Goal: Information Seeking & Learning: Learn about a topic

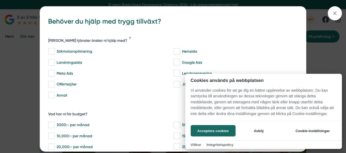
click at [226, 123] on div "Acceptera cookies Avböj Cookie-inställningar" at bounding box center [263, 131] width 157 height 20
click at [226, 127] on button "Acceptera cookies" at bounding box center [213, 130] width 45 height 11
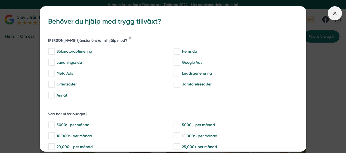
click at [334, 14] on icon at bounding box center [335, 13] width 6 height 6
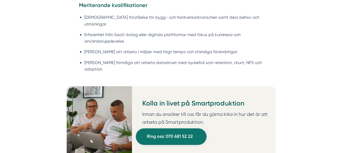
scroll to position [625, 0]
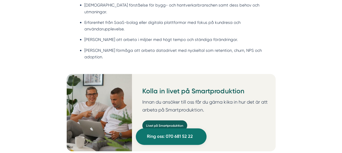
click at [165, 121] on link "Livet på Smartproduktion" at bounding box center [164, 126] width 45 height 10
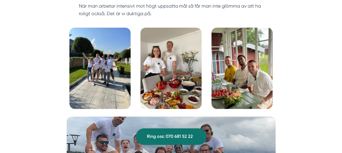
scroll to position [653, 0]
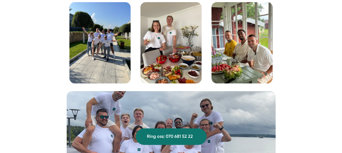
click at [95, 41] on img at bounding box center [99, 43] width 61 height 82
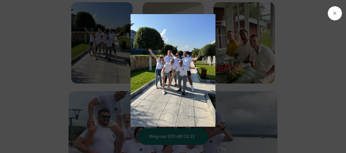
click at [337, 16] on icon at bounding box center [335, 13] width 6 height 6
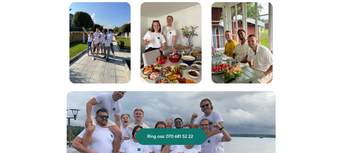
click at [163, 21] on img at bounding box center [170, 43] width 61 height 82
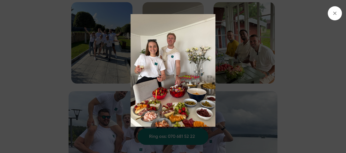
drag, startPoint x: 336, startPoint y: 11, endPoint x: 333, endPoint y: 17, distance: 7.2
click at [336, 11] on icon at bounding box center [335, 13] width 6 height 6
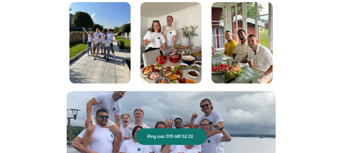
click at [242, 60] on img at bounding box center [241, 43] width 61 height 82
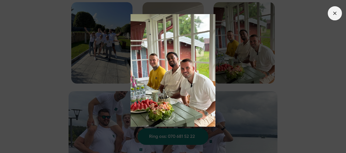
click at [339, 14] on span at bounding box center [335, 13] width 14 height 14
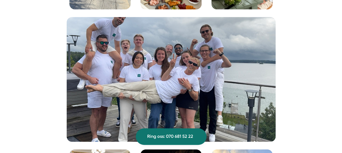
scroll to position [734, 0]
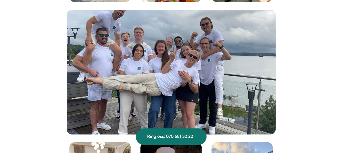
click at [173, 61] on img at bounding box center [171, 72] width 209 height 125
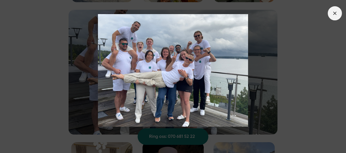
click at [336, 12] on icon at bounding box center [335, 13] width 6 height 6
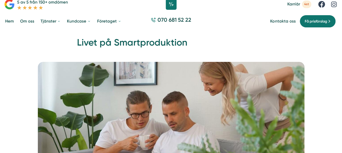
scroll to position [0, 0]
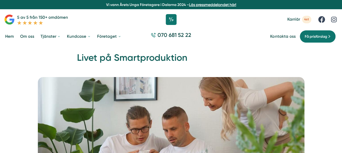
click at [26, 35] on link "Om oss" at bounding box center [27, 37] width 16 height 14
